Goal: Transaction & Acquisition: Purchase product/service

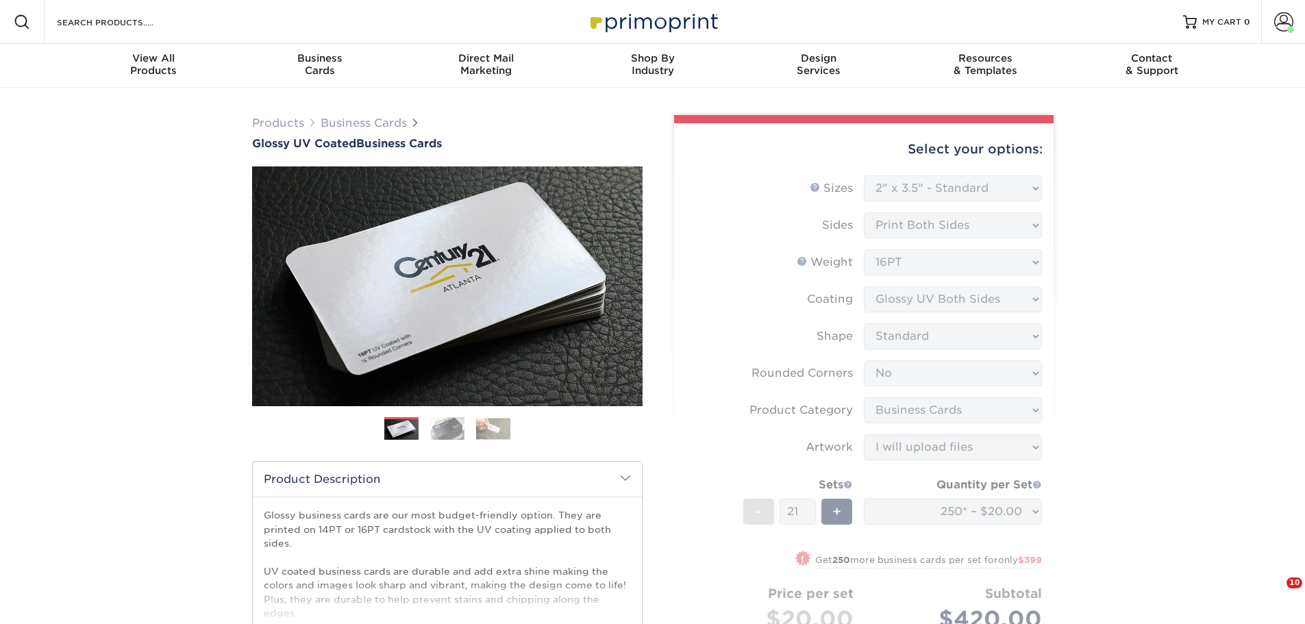
select select "2.00x3.50"
select select "0"
select select "3b5148f1-0588-4f88-a218-97bcfdce65c1"
select select "upload"
select select "250* – $20.00"
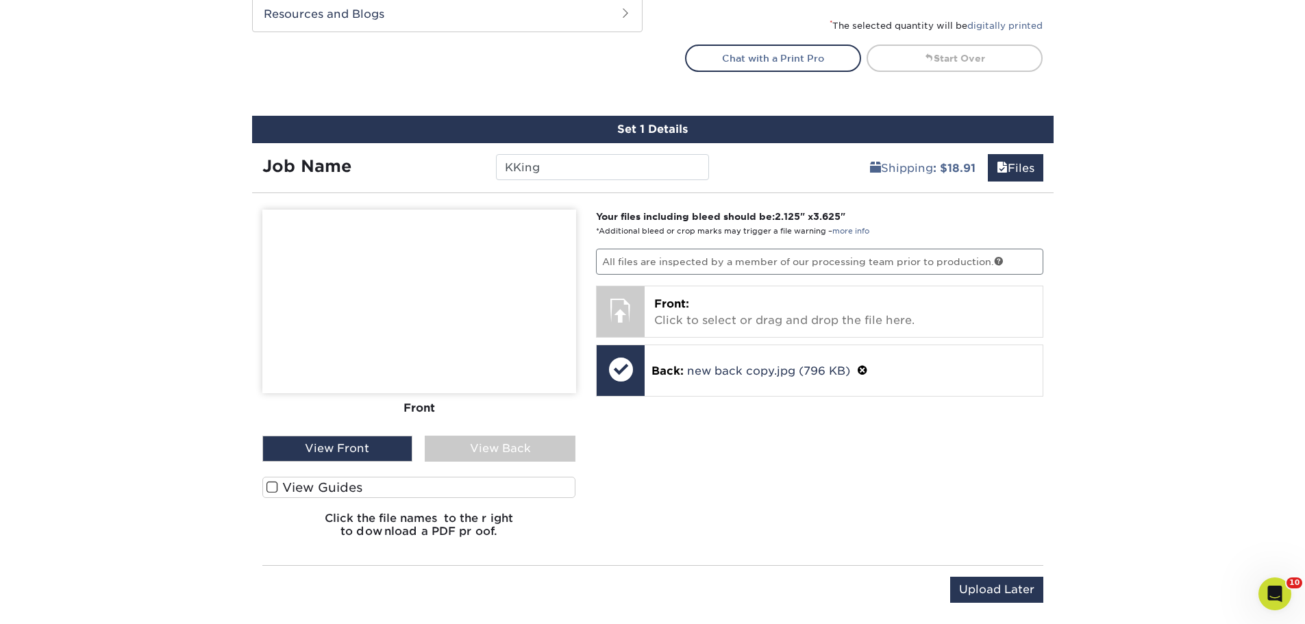
scroll to position [754, 0]
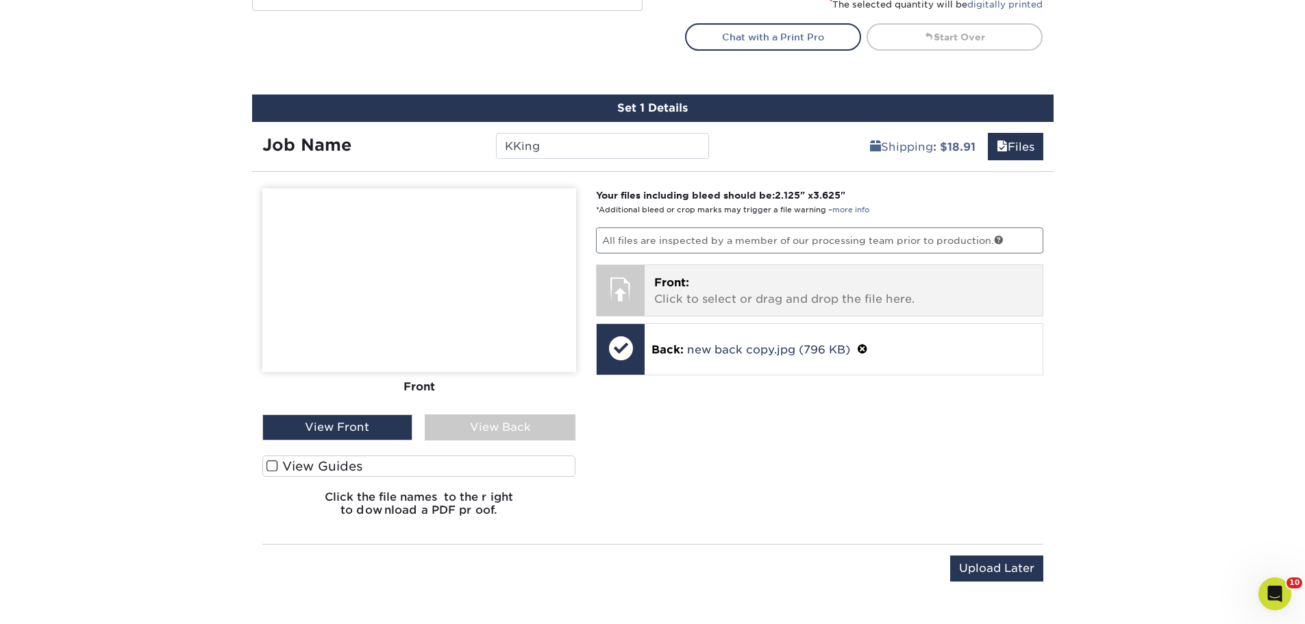
click at [758, 296] on p "Front: Click to select or drag and drop the file here." at bounding box center [843, 291] width 379 height 33
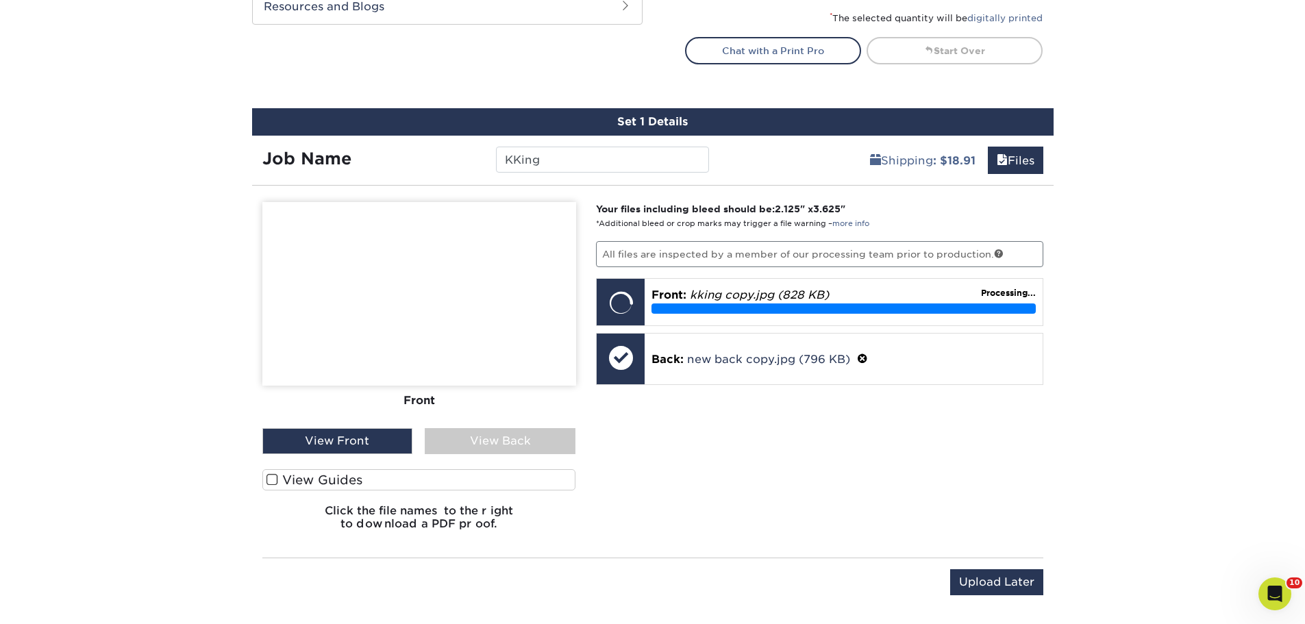
scroll to position [822, 0]
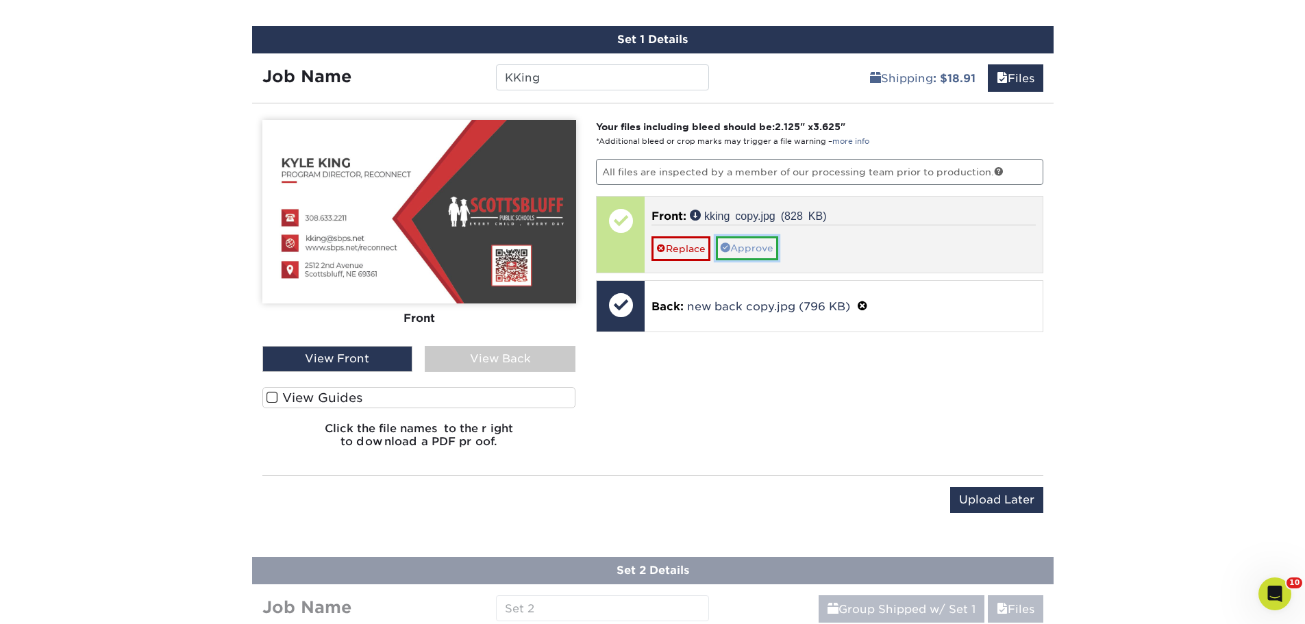
click at [769, 244] on link "Approve" at bounding box center [747, 247] width 62 height 23
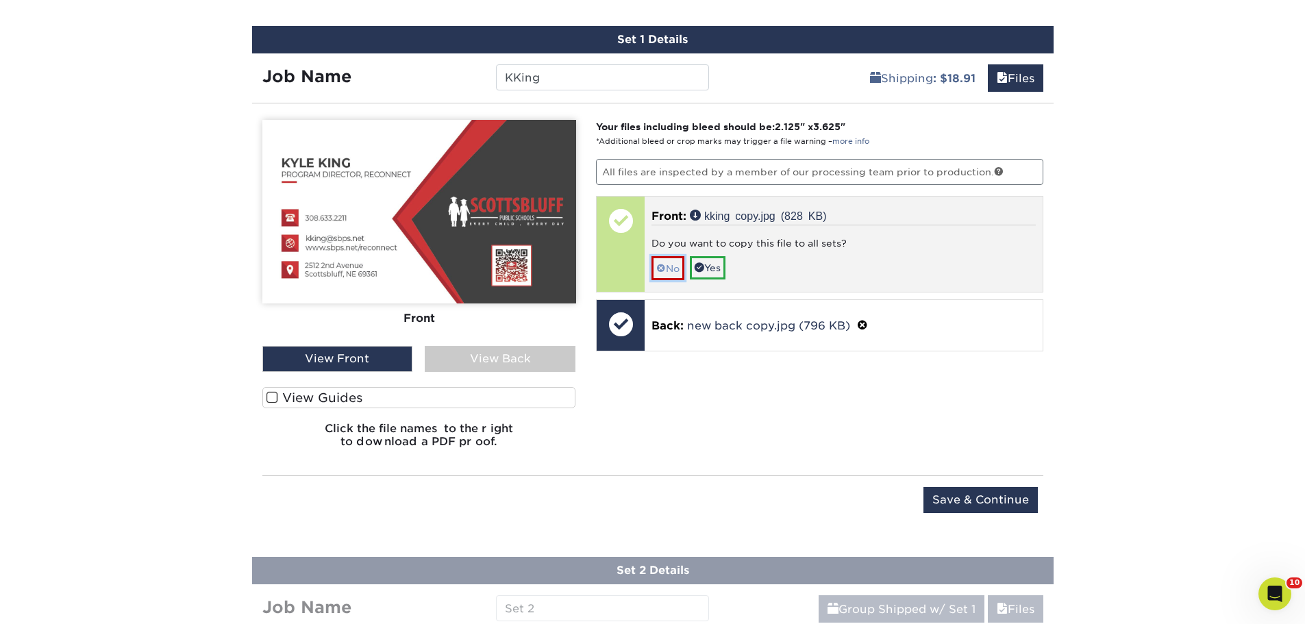
click at [663, 269] on span at bounding box center [661, 268] width 10 height 11
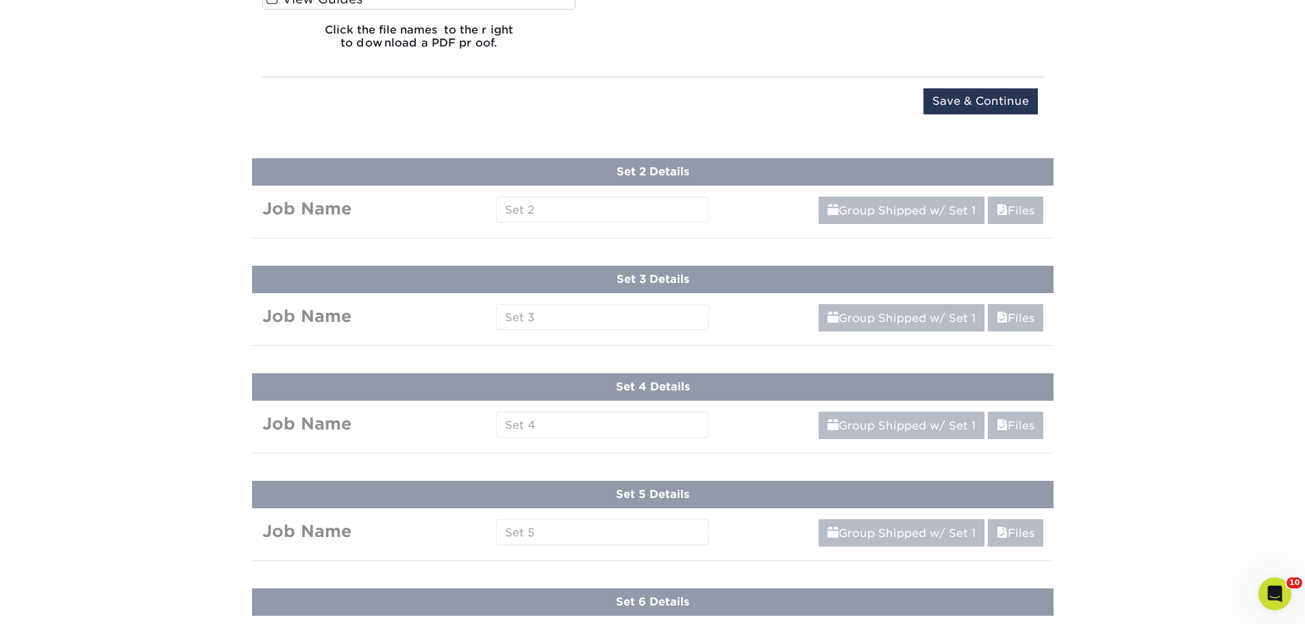
scroll to position [1233, 0]
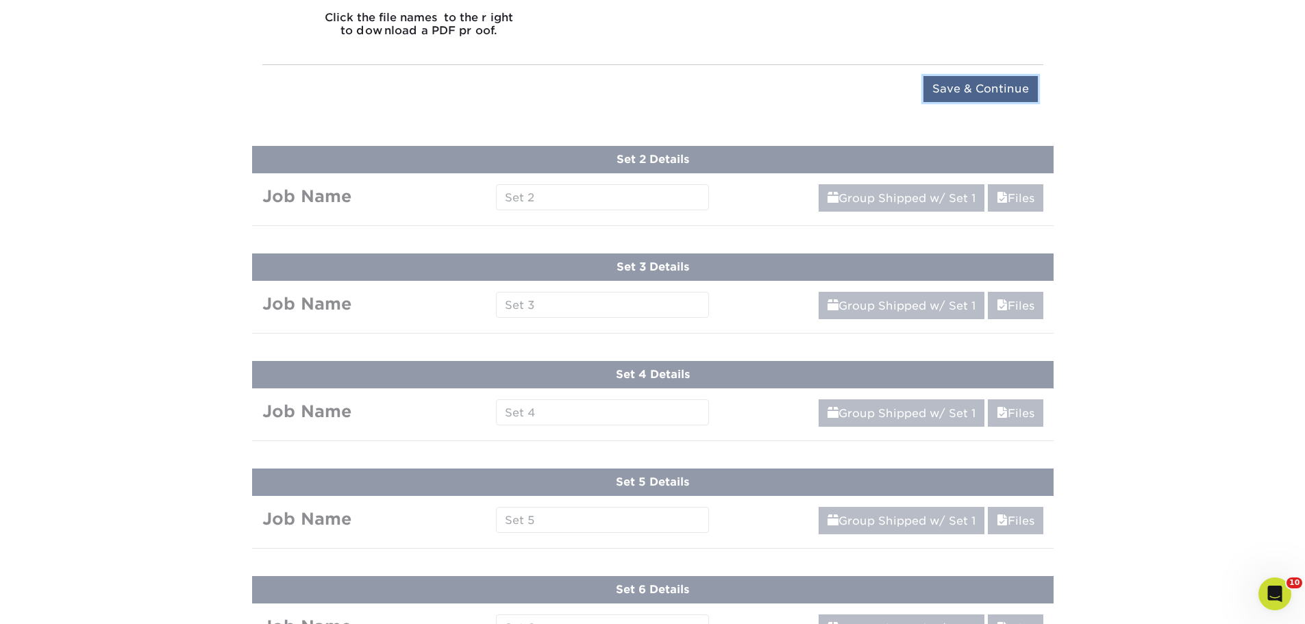
click at [986, 94] on input "Save & Continue" at bounding box center [980, 89] width 114 height 26
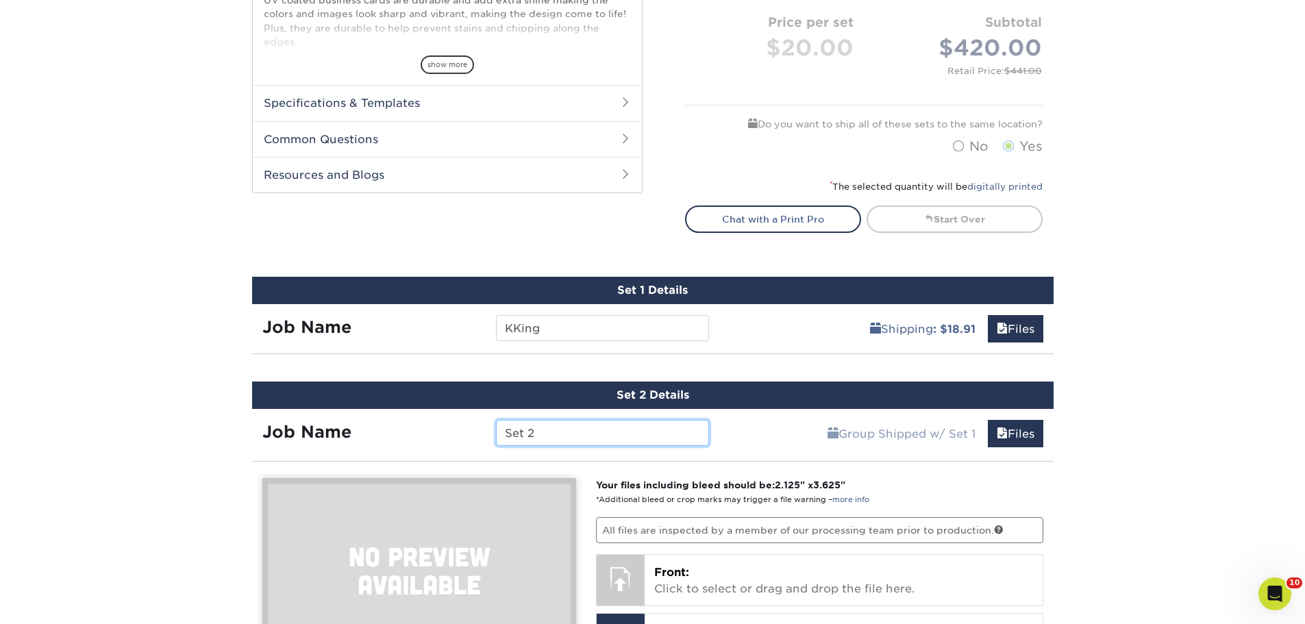
scroll to position [556, 0]
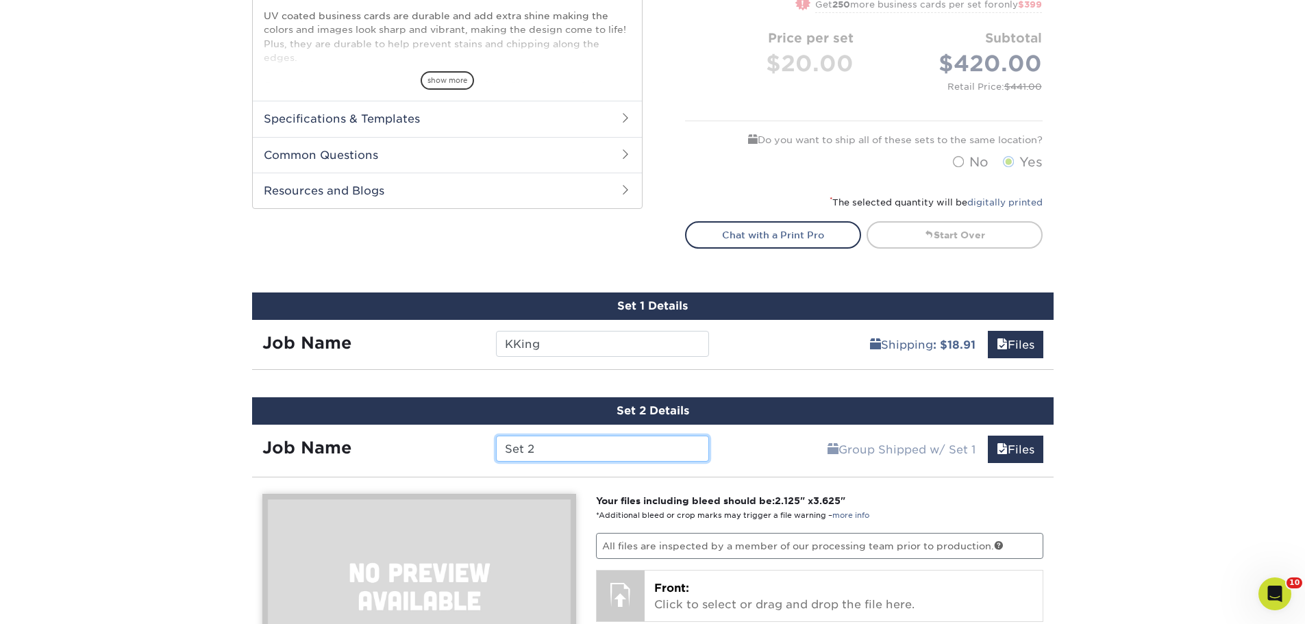
drag, startPoint x: 562, startPoint y: 456, endPoint x: 341, endPoint y: 445, distance: 221.6
click at [341, 445] on div "Job Name Set 2" at bounding box center [486, 449] width 468 height 26
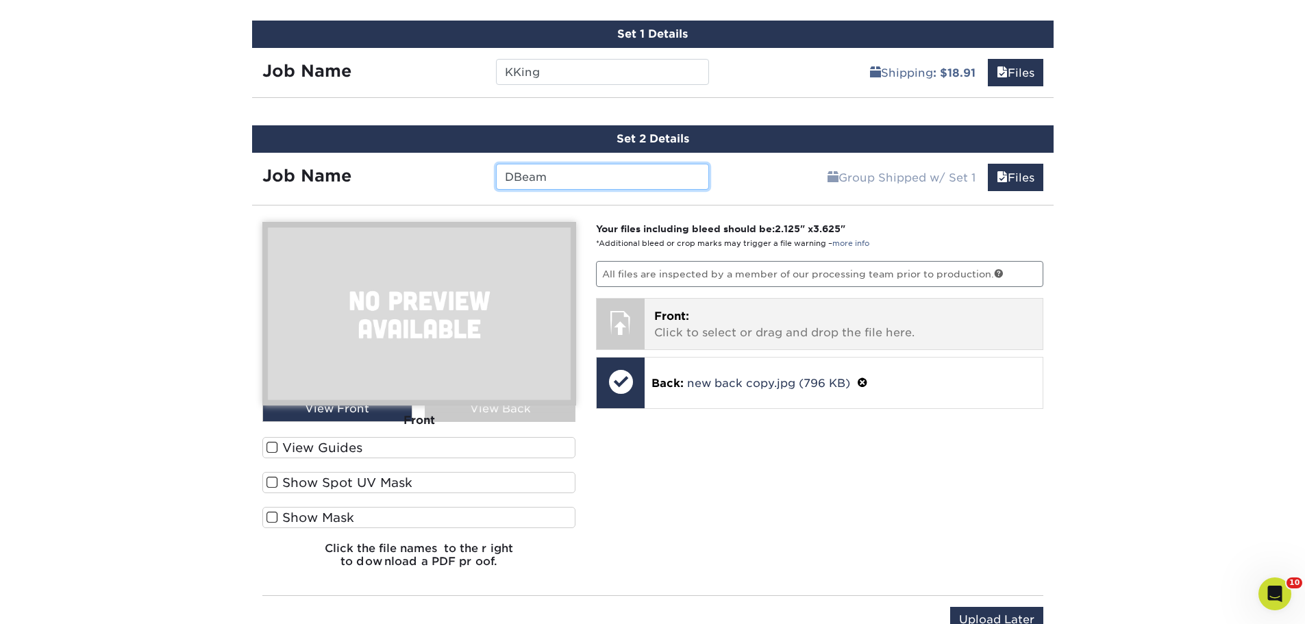
scroll to position [830, 0]
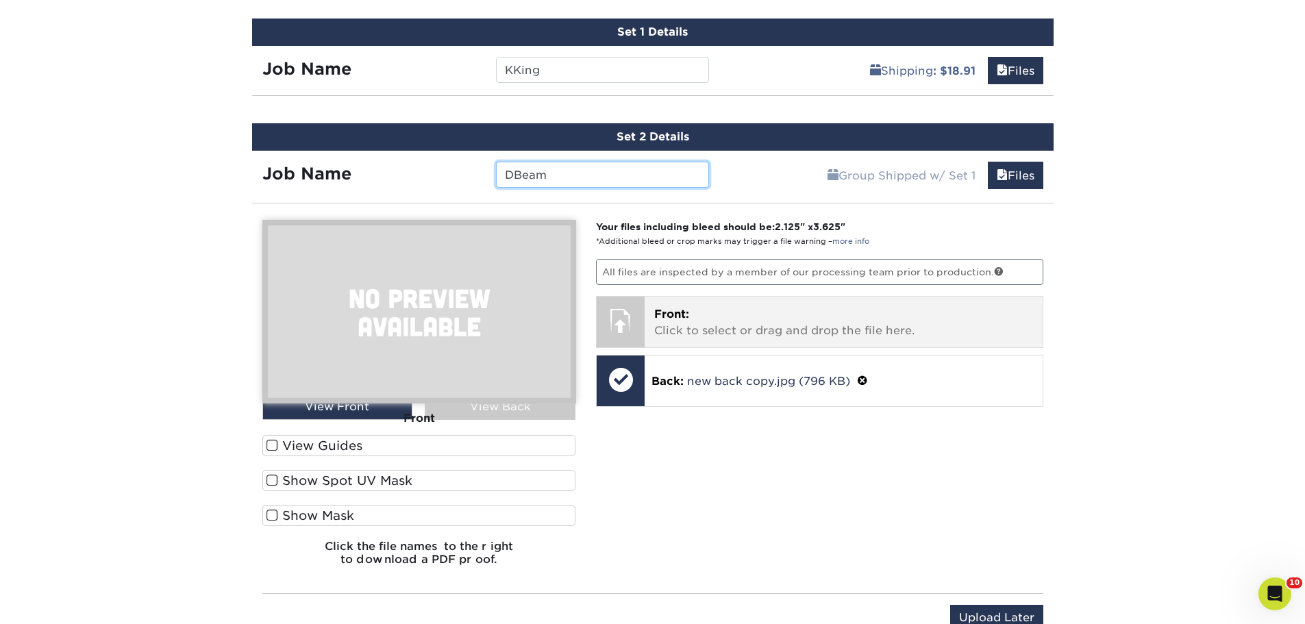
type input "DBeam"
click at [785, 327] on p "Front: Click to select or drag and drop the file here." at bounding box center [843, 322] width 379 height 33
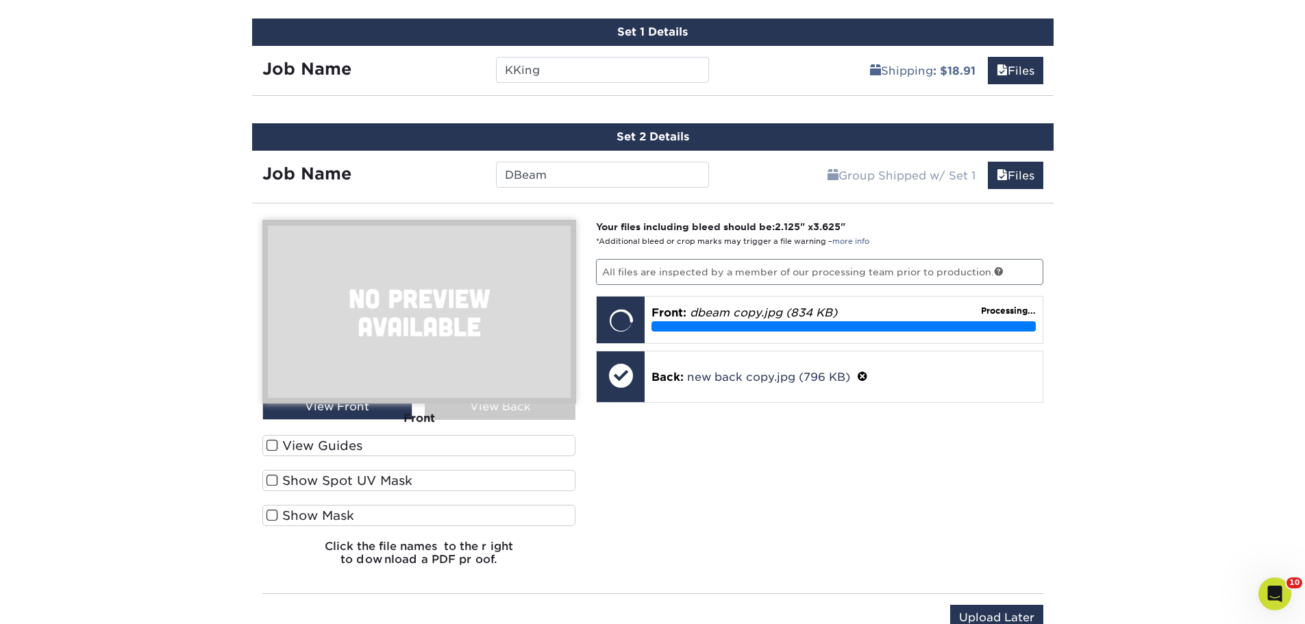
scroll to position [898, 0]
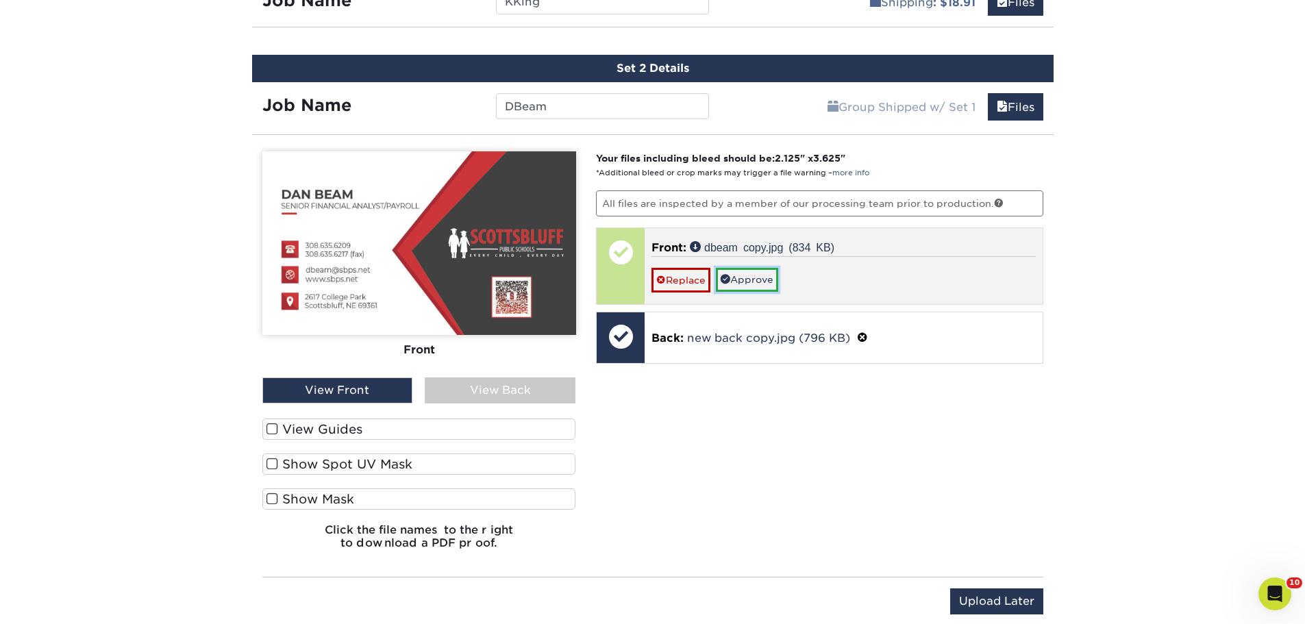
drag, startPoint x: 756, startPoint y: 282, endPoint x: 771, endPoint y: 282, distance: 15.1
click at [756, 282] on link "Approve" at bounding box center [747, 279] width 62 height 23
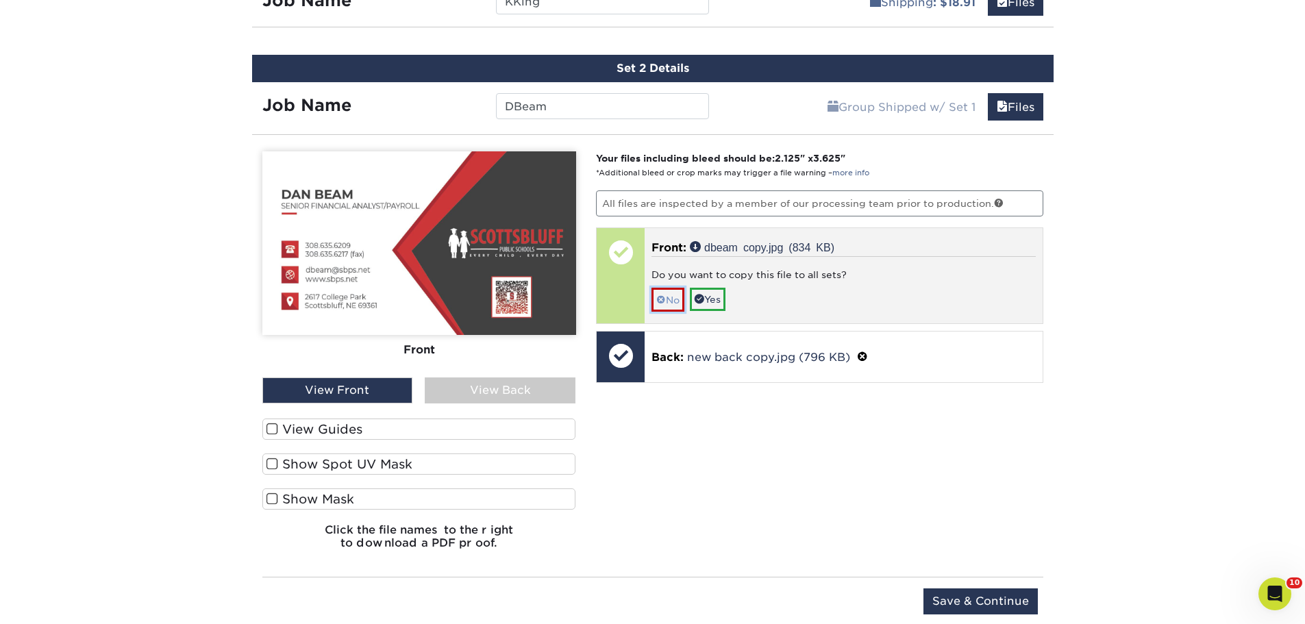
click at [672, 303] on link "No" at bounding box center [668, 300] width 33 height 24
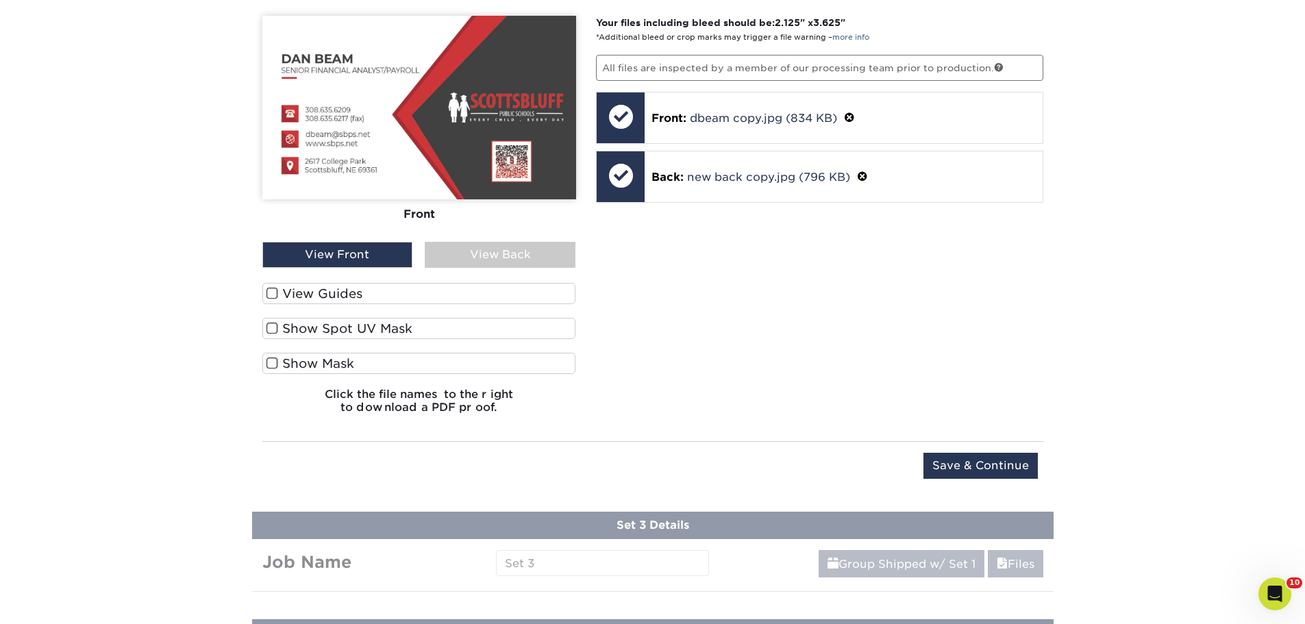
scroll to position [1035, 0]
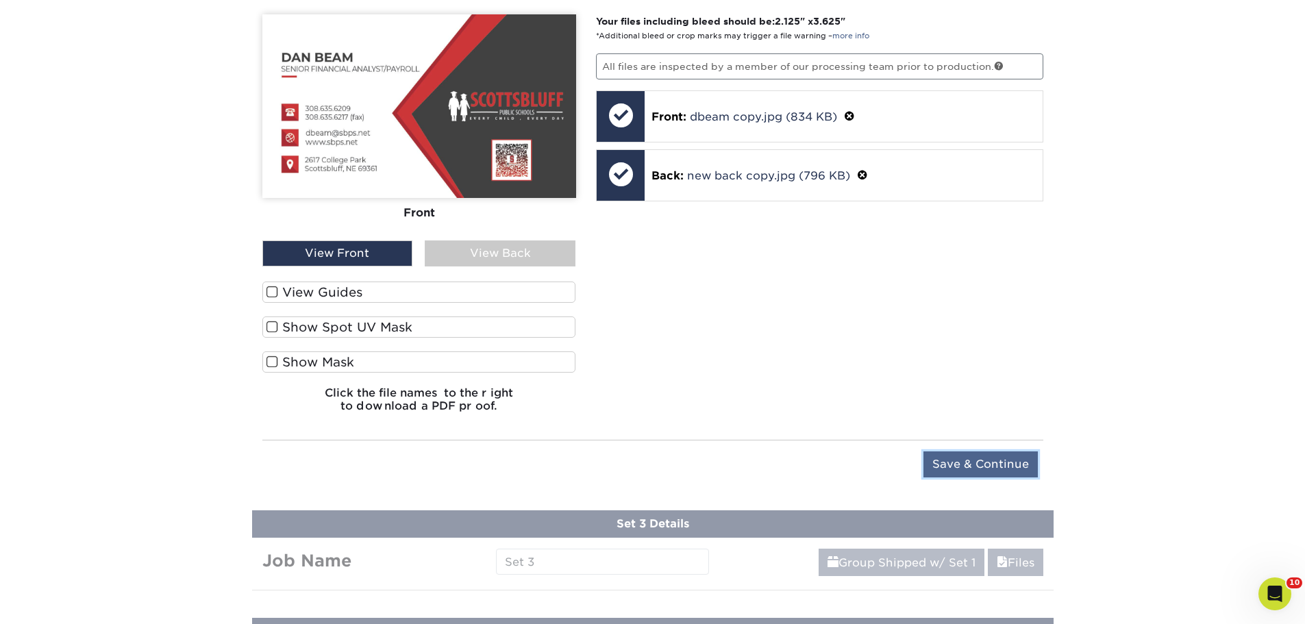
click at [1001, 462] on input "Save & Continue" at bounding box center [980, 464] width 114 height 26
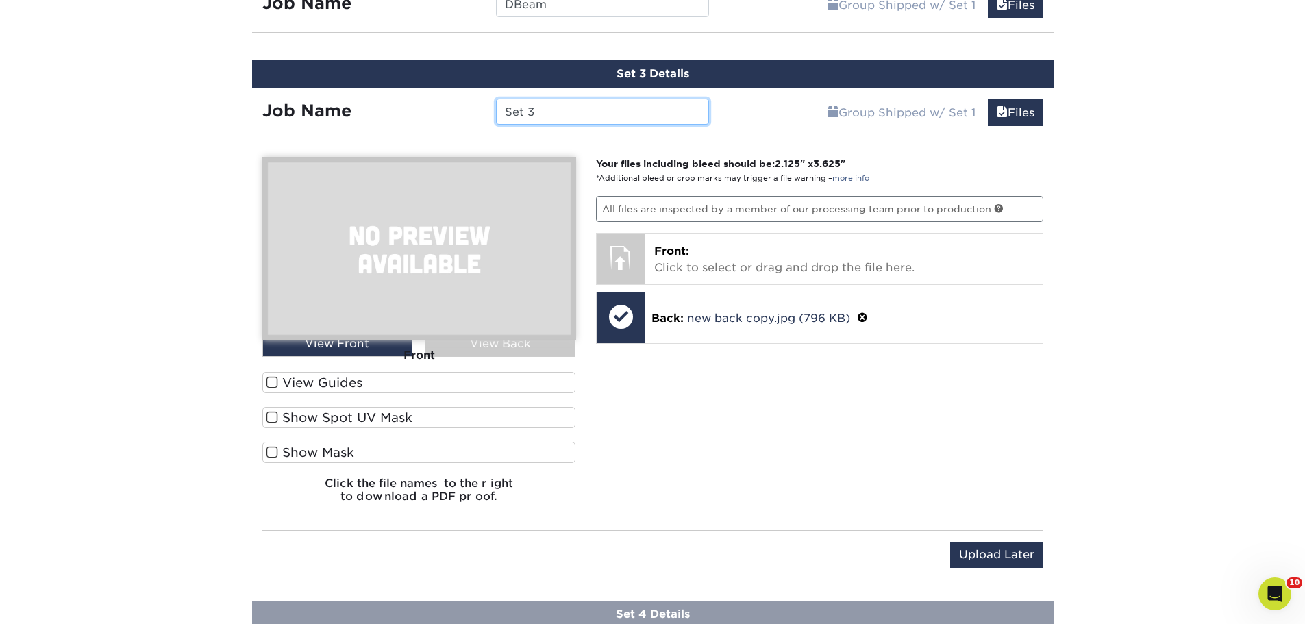
scroll to position [967, 0]
